Goal: Transaction & Acquisition: Purchase product/service

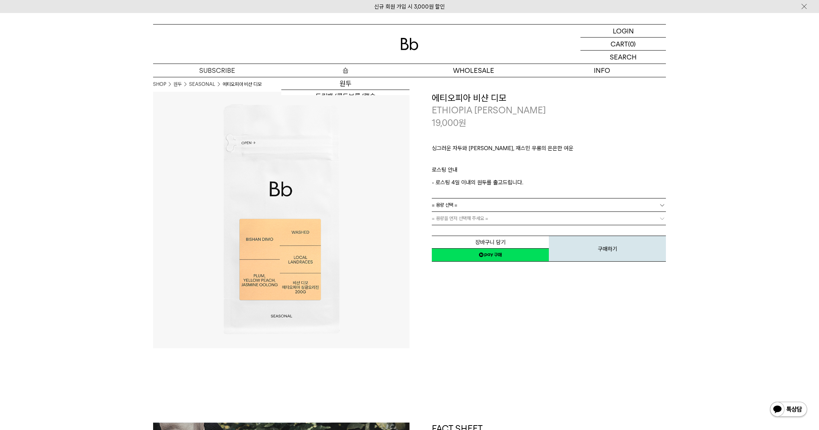
click at [347, 67] on p "숍" at bounding box center [345, 70] width 128 height 13
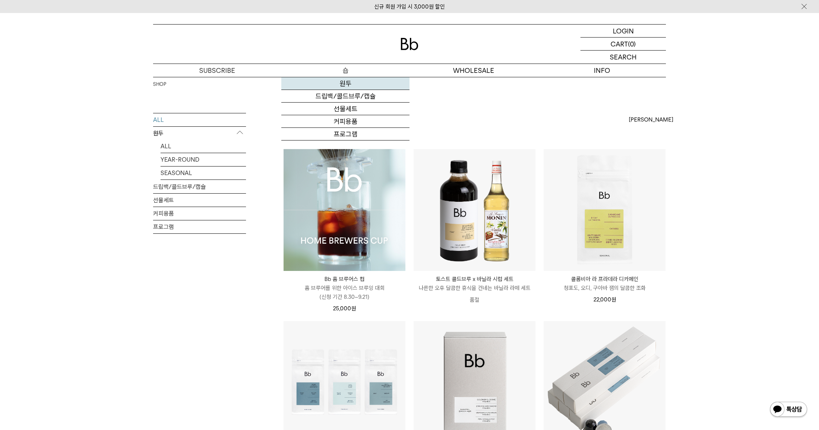
click at [338, 85] on link "원두" at bounding box center [345, 83] width 128 height 13
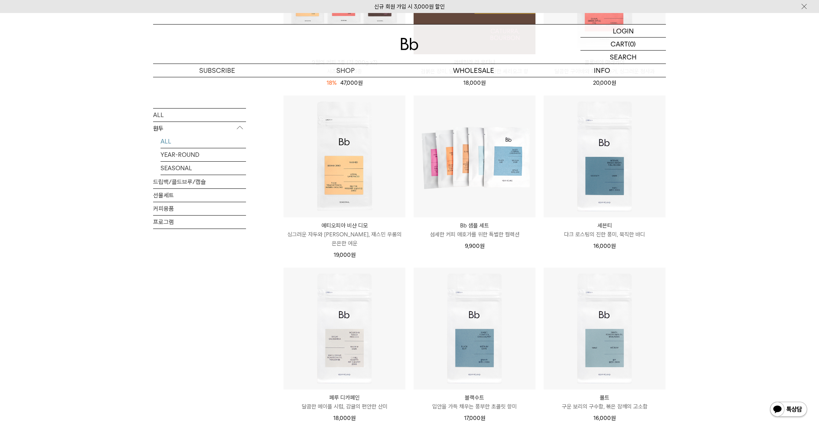
scroll to position [409, 0]
